Goal: Use online tool/utility: Utilize a website feature to perform a specific function

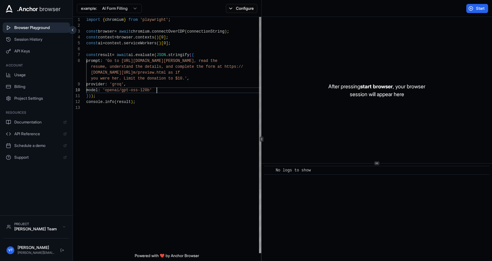
scroll to position [12, 0]
click at [189, 90] on div "import { chromium } from 'playwright' ; const browser = await chromium . connec…" at bounding box center [174, 179] width 177 height 324
click at [189, 90] on div "console . info ( result ) ; } ) ) ; model : 'openai/gpt-oss-120b' provider : 'g…" at bounding box center [174, 179] width 177 height 324
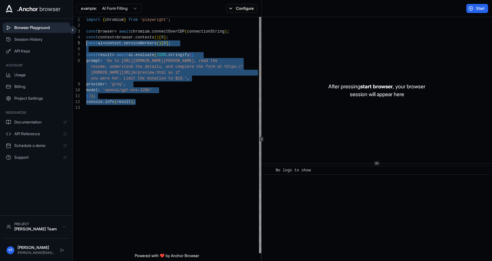
scroll to position [12, 0]
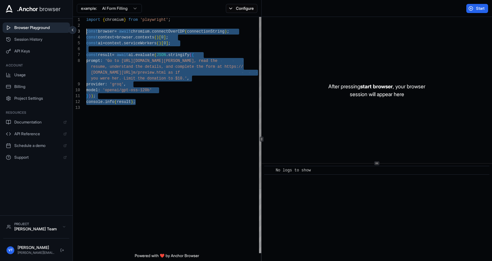
drag, startPoint x: 150, startPoint y: 101, endPoint x: 59, endPoint y: 34, distance: 113.4
click at [86, 34] on div "console . info ( result ) ; } ) ) ; model : 'openai/gpt-oss-120b' provider : 'g…" at bounding box center [174, 179] width 177 height 324
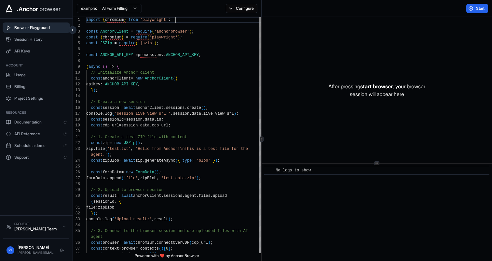
scroll to position [0, 0]
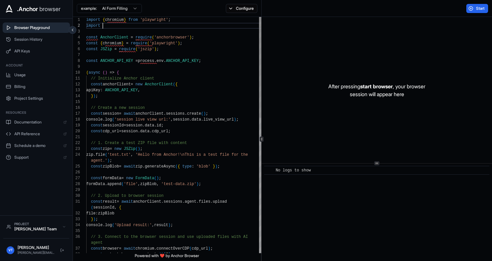
scroll to position [29, 0]
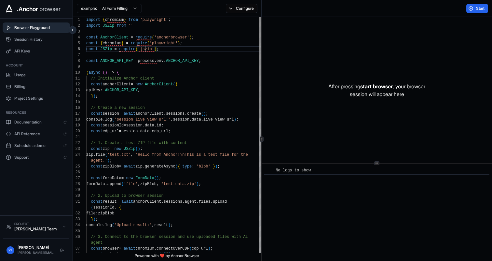
scroll to position [29, 0]
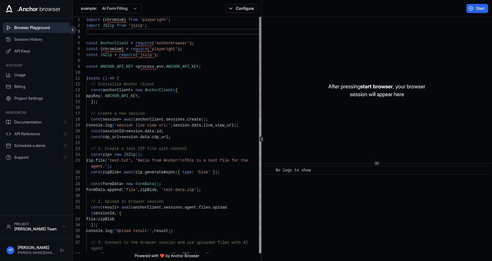
scroll to position [23, 0]
drag, startPoint x: 197, startPoint y: 44, endPoint x: 76, endPoint y: 45, distance: 120.8
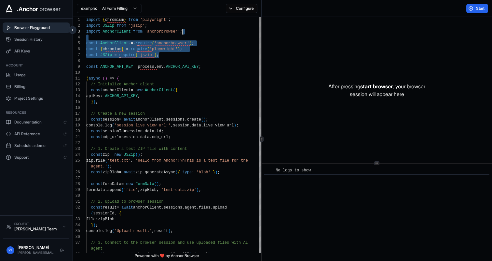
drag, startPoint x: 182, startPoint y: 55, endPoint x: 194, endPoint y: 34, distance: 24.1
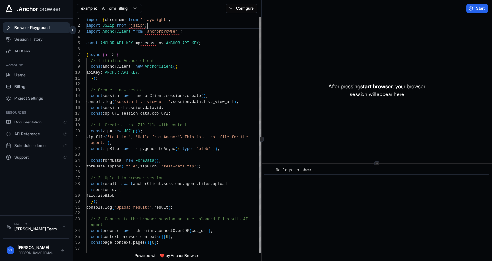
scroll to position [6, 0]
click at [477, 11] on button "Start" at bounding box center [478, 8] width 22 height 9
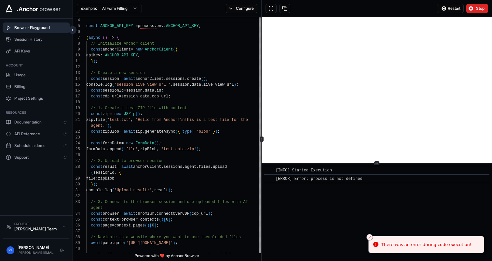
click at [434, 239] on li "There was an error during code execution!" at bounding box center [427, 245] width 116 height 18
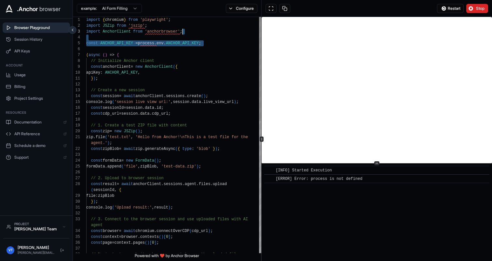
scroll to position [12, 0]
drag, startPoint x: 205, startPoint y: 44, endPoint x: 204, endPoint y: 33, distance: 11.1
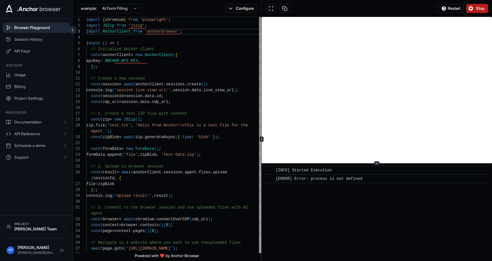
click at [477, 10] on span "Stop" at bounding box center [480, 8] width 9 height 5
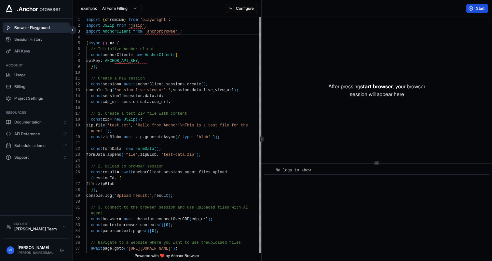
click at [475, 10] on button "Start" at bounding box center [478, 8] width 22 height 9
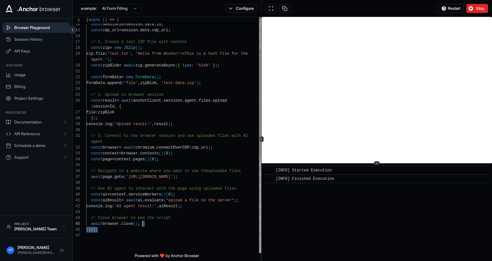
scroll to position [6, 0]
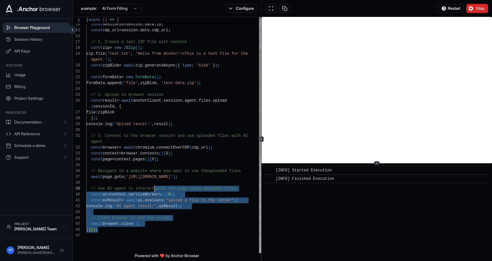
drag, startPoint x: 153, startPoint y: 227, endPoint x: 147, endPoint y: 190, distance: 37.3
click at [147, 190] on div "// 2. Upload to browser session const result = await anchorClient . sessions . …" at bounding box center [174, 206] width 177 height 523
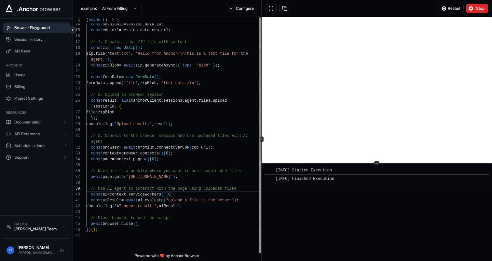
click at [147, 190] on div "// 2. Upload to browser session const result = await anchorClient . sessions . …" at bounding box center [174, 206] width 177 height 523
click at [188, 202] on div "// 2. Upload to browser session const result = await anchorClient . sessions . …" at bounding box center [174, 206] width 177 height 523
click at [188, 203] on div "// 2. Upload to browser session const result = await anchorClient . sessions . …" at bounding box center [174, 206] width 177 height 523
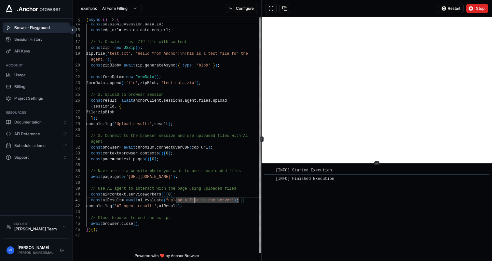
click at [191, 207] on div "// 2. Upload to browser session const result = await anchorClient . sessions . …" at bounding box center [174, 206] width 177 height 523
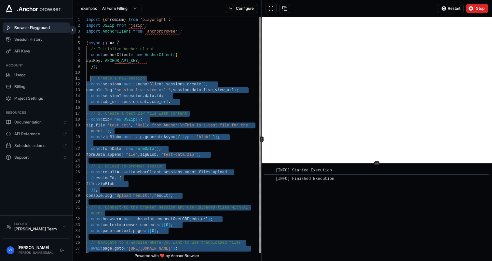
scroll to position [0, 0]
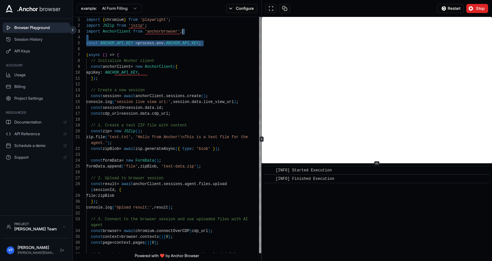
scroll to position [12, 0]
click at [485, 9] on span "Stop" at bounding box center [480, 8] width 9 height 5
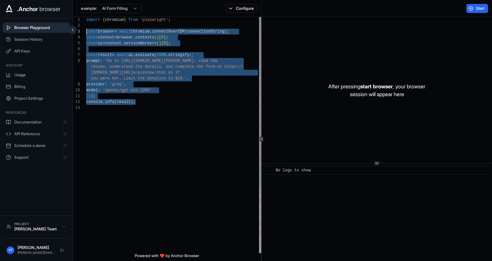
click at [210, 90] on div "console . info ( result ) ; } ) ) ; model : 'openai/gpt-oss-120b' provider : 'g…" at bounding box center [174, 179] width 177 height 324
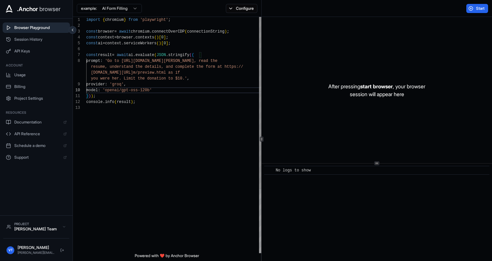
click at [187, 25] on div "console . info ( result ) ; } ) ) ; model : 'openai/gpt-oss-120b' provider : 'g…" at bounding box center [174, 179] width 177 height 324
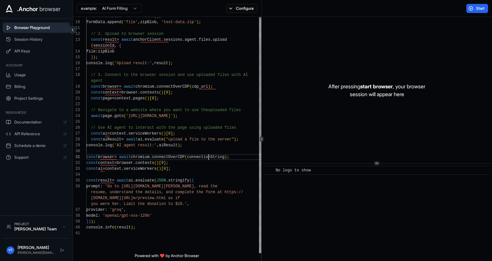
scroll to position [18, 0]
click at [203, 157] on div "const formData = new FormData ( ) ; formData . append ( 'file' , zipBlob , 'tes…" at bounding box center [174, 214] width 177 height 506
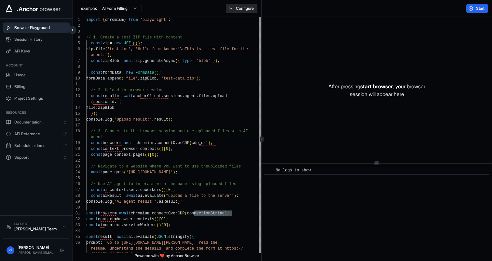
click at [237, 6] on button "Configure" at bounding box center [242, 8] width 32 height 9
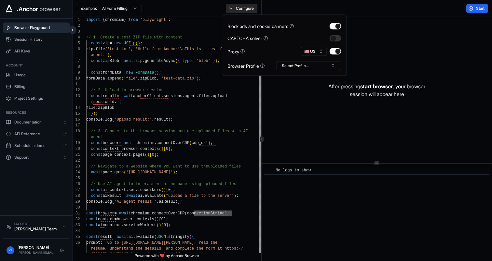
click at [237, 6] on button "Configure" at bounding box center [242, 8] width 32 height 9
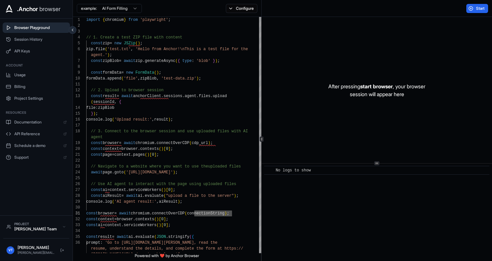
click at [121, 10] on html ".Anchor browser Browser Playground Session History API Keys Account Usage Billi…" at bounding box center [246, 130] width 492 height 261
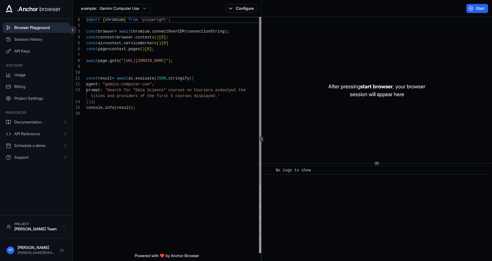
scroll to position [6, 0]
drag, startPoint x: 148, startPoint y: 85, endPoint x: 104, endPoint y: 84, distance: 44.9
click at [104, 84] on div "import { chromium } from 'playwright' ; const browser = await chromium . connec…" at bounding box center [174, 182] width 177 height 330
click at [479, 8] on span "Start" at bounding box center [480, 8] width 9 height 5
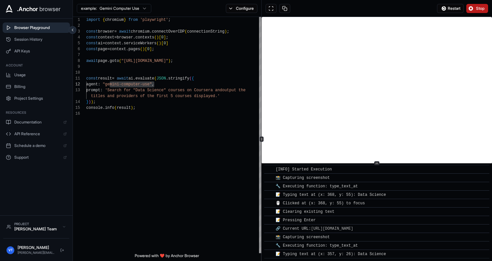
click at [401, 186] on div "🔧 Executing function: type_text_at" at bounding box center [379, 186] width 207 height 7
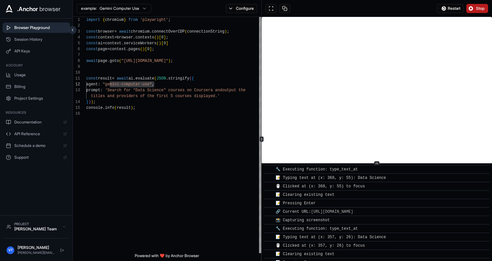
scroll to position [97, 0]
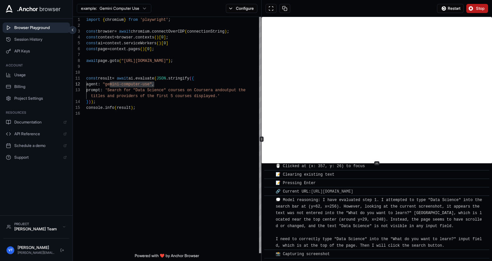
click at [477, 8] on span "Stop" at bounding box center [480, 8] width 9 height 5
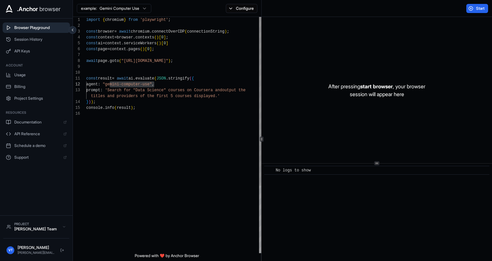
scroll to position [18, 0]
click at [148, 94] on div "import { chromium } from 'playwright' ; const browser = await chromium . connec…" at bounding box center [174, 182] width 177 height 330
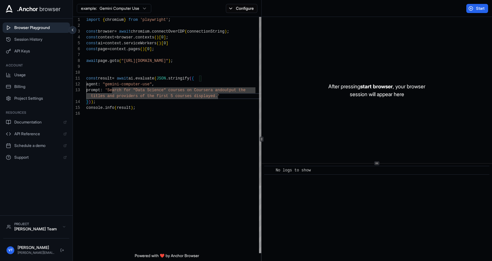
scroll to position [6, 0]
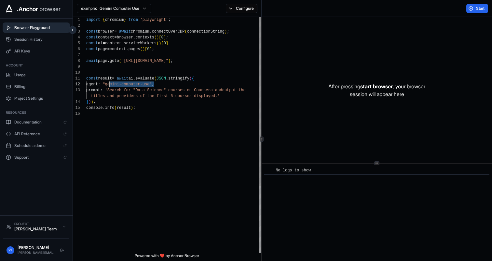
drag, startPoint x: 148, startPoint y: 84, endPoint x: 104, endPoint y: 85, distance: 44.9
click at [104, 85] on div "import { chromium } from 'playwright' ; const browser = await chromium . connec…" at bounding box center [174, 182] width 177 height 330
click at [131, 10] on html ".Anchor browser Browser Playground Session History API Keys Account Usage Billi…" at bounding box center [246, 130] width 492 height 261
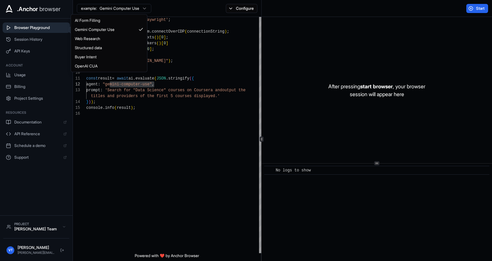
scroll to position [0, 0]
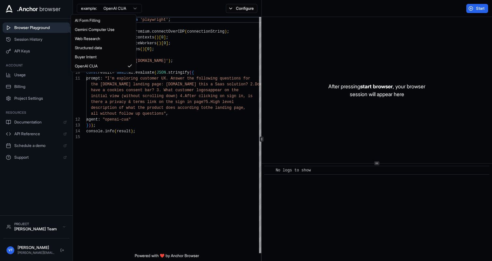
click at [118, 7] on html ".Anchor browser Browser Playground Session History API Keys Account Usage Billi…" at bounding box center [246, 130] width 492 height 261
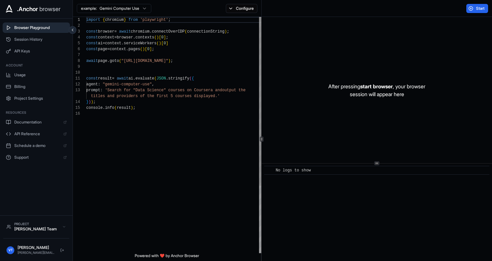
type textarea "**********"
drag, startPoint x: 149, startPoint y: 81, endPoint x: 104, endPoint y: 83, distance: 44.9
click at [104, 83] on div "import { chromium } from 'playwright' ; const browser = await chromium . connec…" at bounding box center [174, 182] width 177 height 330
click at [33, 43] on button "Session History" at bounding box center [36, 39] width 67 height 10
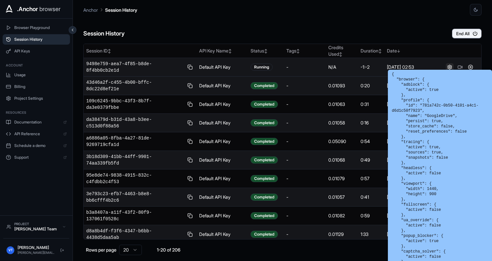
click at [449, 64] on button at bounding box center [450, 67] width 8 height 8
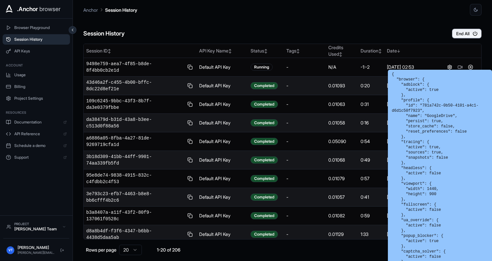
click at [393, 25] on div "Session History End All" at bounding box center [282, 27] width 399 height 23
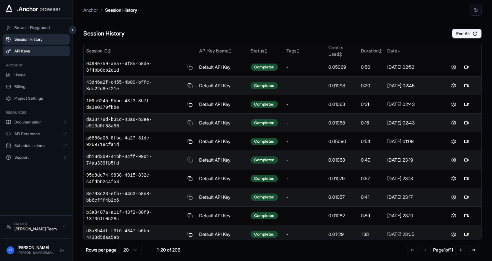
click at [42, 52] on span "API Keys" at bounding box center [40, 51] width 52 height 5
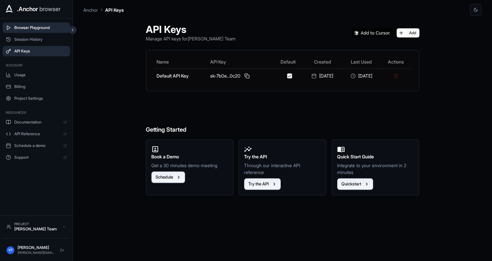
click at [44, 25] on span "Browser Playground" at bounding box center [40, 27] width 52 height 5
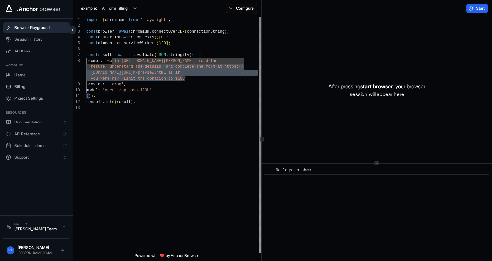
scroll to position [41, 0]
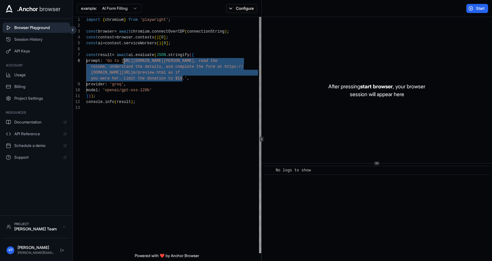
drag, startPoint x: 177, startPoint y: 77, endPoint x: 119, endPoint y: 62, distance: 60.4
click at [119, 62] on div "import { chromium } from 'playwright' ; const browser = await chromium . connec…" at bounding box center [174, 179] width 177 height 324
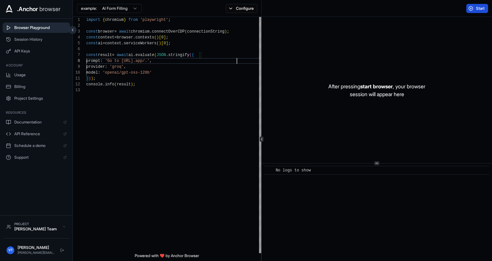
type textarea "**********"
click at [475, 9] on button "Start" at bounding box center [478, 8] width 22 height 9
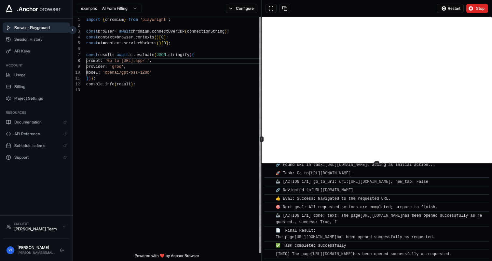
scroll to position [49, 0]
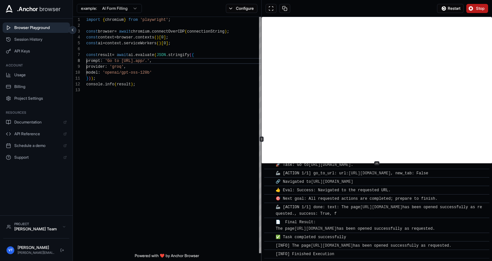
click at [481, 7] on span "Stop" at bounding box center [480, 8] width 9 height 5
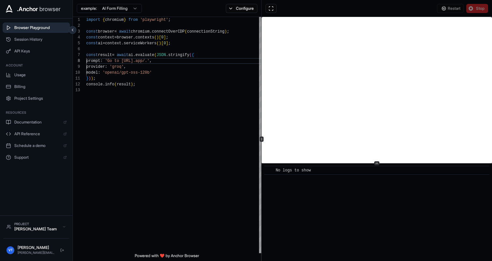
scroll to position [0, 0]
